Goal: Task Accomplishment & Management: Use online tool/utility

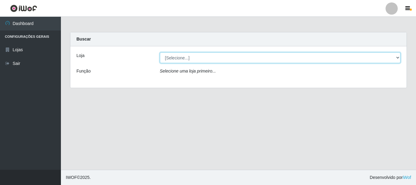
click at [398, 59] on select "[Selecione...] [GEOGRAPHIC_DATA] [GEOGRAPHIC_DATA]" at bounding box center [280, 57] width 241 height 11
select select "64"
click at [160, 52] on select "[Selecione...] [GEOGRAPHIC_DATA] [GEOGRAPHIC_DATA]" at bounding box center [280, 57] width 241 height 11
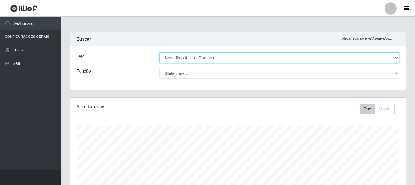
scroll to position [126, 335]
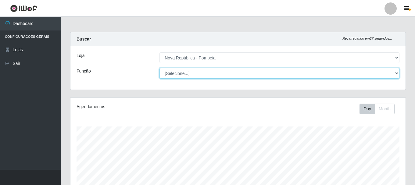
click at [396, 73] on select "[Selecione...] Balconista Operador de Caixa Recepcionista Repositor" at bounding box center [279, 73] width 240 height 11
select select "22"
click at [159, 68] on select "[Selecione...] Balconista Operador de Caixa Recepcionista Repositor" at bounding box center [279, 73] width 240 height 11
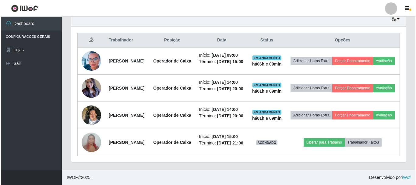
scroll to position [244, 0]
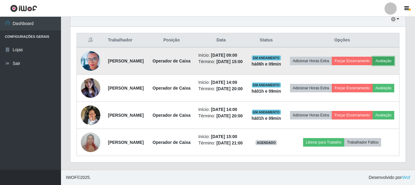
click at [372, 57] on button "Avaliação" at bounding box center [383, 61] width 22 height 9
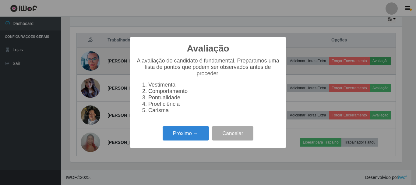
scroll to position [126, 332]
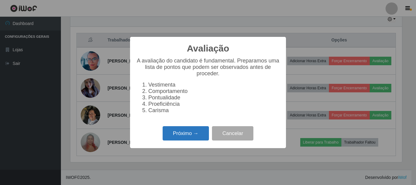
click at [168, 140] on button "Próximo →" at bounding box center [186, 133] width 46 height 14
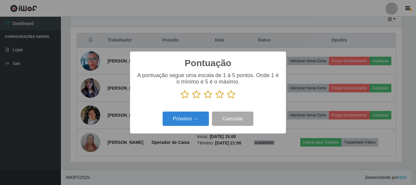
click at [234, 95] on icon at bounding box center [231, 94] width 9 height 9
click at [227, 99] on input "radio" at bounding box center [227, 99] width 0 height 0
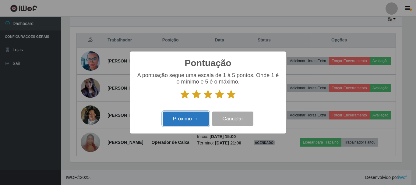
click at [182, 120] on button "Próximo →" at bounding box center [186, 119] width 46 height 14
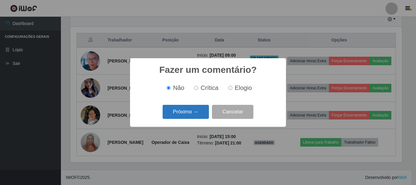
click at [183, 115] on button "Próximo →" at bounding box center [186, 112] width 46 height 14
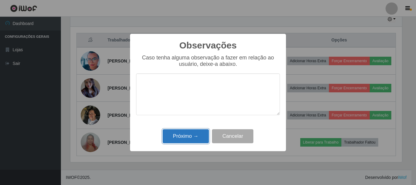
click at [178, 138] on button "Próximo →" at bounding box center [186, 136] width 46 height 14
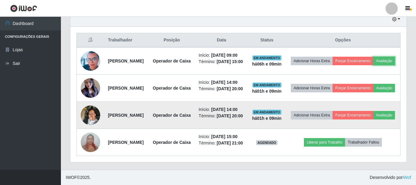
scroll to position [126, 335]
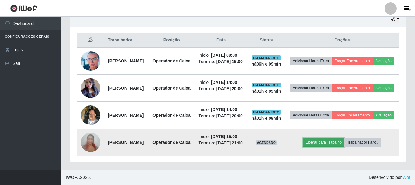
click at [343, 147] on button "Liberar para Trabalho" at bounding box center [323, 142] width 41 height 9
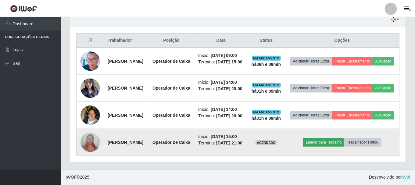
scroll to position [126, 332]
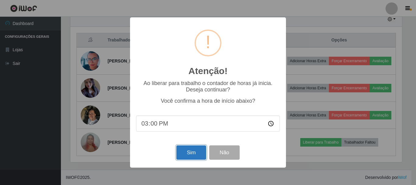
click at [196, 155] on button "Sim" at bounding box center [191, 152] width 30 height 14
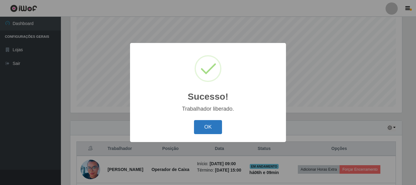
click at [212, 127] on button "OK" at bounding box center [208, 127] width 28 height 14
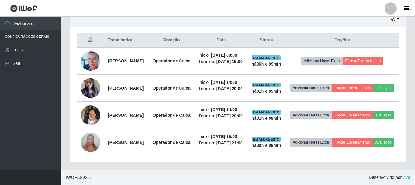
scroll to position [203, 0]
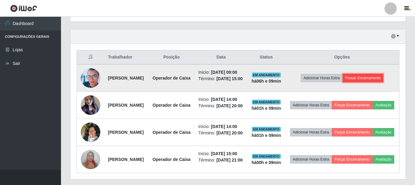
click at [362, 82] on button "Forçar Encerramento" at bounding box center [363, 78] width 41 height 9
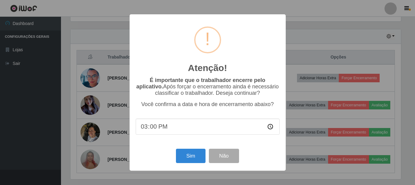
scroll to position [126, 332]
click at [192, 158] on button "Sim" at bounding box center [191, 156] width 30 height 14
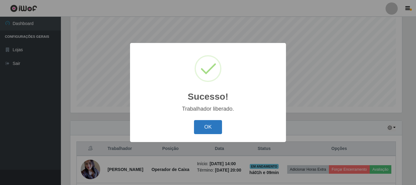
click at [216, 128] on button "OK" at bounding box center [208, 127] width 28 height 14
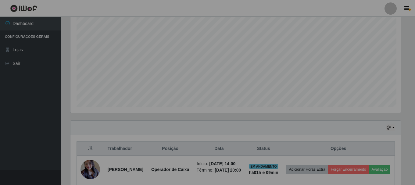
scroll to position [0, 0]
